Goal: Task Accomplishment & Management: Manage account settings

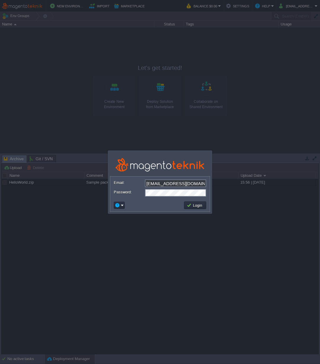
click at [165, 200] on div "Login" at bounding box center [159, 205] width 99 height 12
click at [196, 205] on button "Login" at bounding box center [194, 204] width 17 height 5
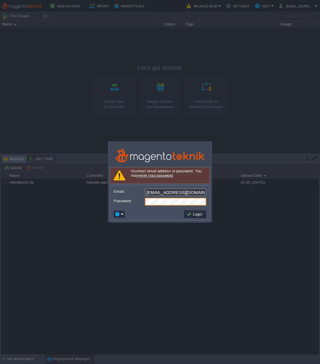
click at [149, 194] on input "[EMAIL_ADDRESS][DOMAIN_NAME]" at bounding box center [175, 192] width 61 height 8
click at [149, 192] on input "[EMAIL_ADDRESS][DOMAIN_NAME]" at bounding box center [175, 192] width 61 height 8
click at [155, 191] on input "[EMAIL_ADDRESS][DOMAIN_NAME]" at bounding box center [175, 192] width 61 height 8
click at [148, 191] on input "[EMAIL_ADDRESS][DOMAIN_NAME]" at bounding box center [175, 192] width 61 height 8
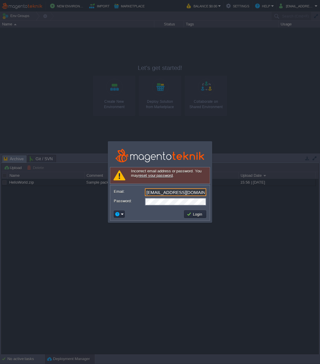
click at [148, 192] on input "[EMAIL_ADDRESS][DOMAIN_NAME]" at bounding box center [175, 192] width 61 height 8
click at [149, 192] on input "[EMAIL_ADDRESS][DOMAIN_NAME]" at bounding box center [175, 192] width 61 height 8
click at [175, 192] on input "[EMAIL_ADDRESS][DOMAIN_NAME]" at bounding box center [175, 192] width 61 height 8
click at [182, 196] on div "[EMAIL_ADDRESS][DOMAIN_NAME]" at bounding box center [160, 192] width 92 height 8
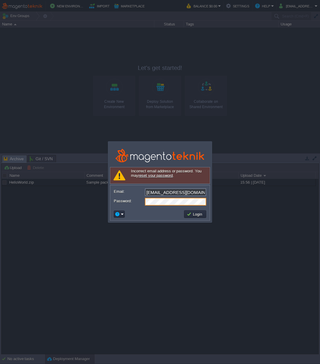
click at [157, 208] on div "Login" at bounding box center [159, 214] width 99 height 12
click at [202, 215] on button "Login" at bounding box center [194, 213] width 17 height 5
click at [177, 242] on div at bounding box center [160, 182] width 320 height 364
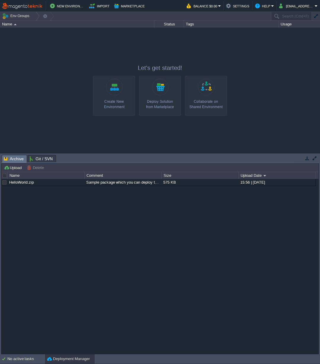
click at [315, 158] on button "button" at bounding box center [314, 157] width 5 height 5
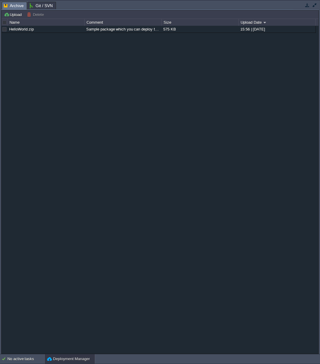
click at [316, 5] on button "button" at bounding box center [314, 4] width 5 height 5
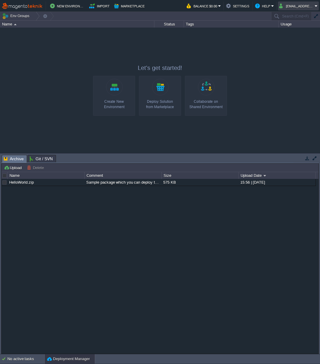
click at [286, 6] on button "[EMAIL_ADDRESS][DOMAIN_NAME]" at bounding box center [297, 5] width 36 height 7
click at [228, 63] on div at bounding box center [160, 90] width 320 height 125
click at [14, 27] on div "Name" at bounding box center [77, 24] width 153 height 7
click at [17, 17] on button "Env Groups" at bounding box center [16, 16] width 29 height 8
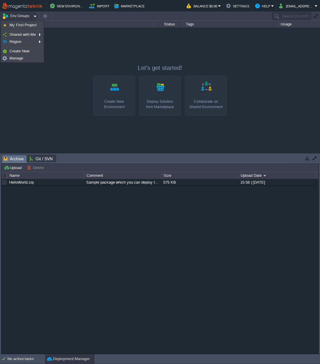
click at [58, 41] on div at bounding box center [160, 90] width 320 height 125
